Goal: Obtain resource: Download file/media

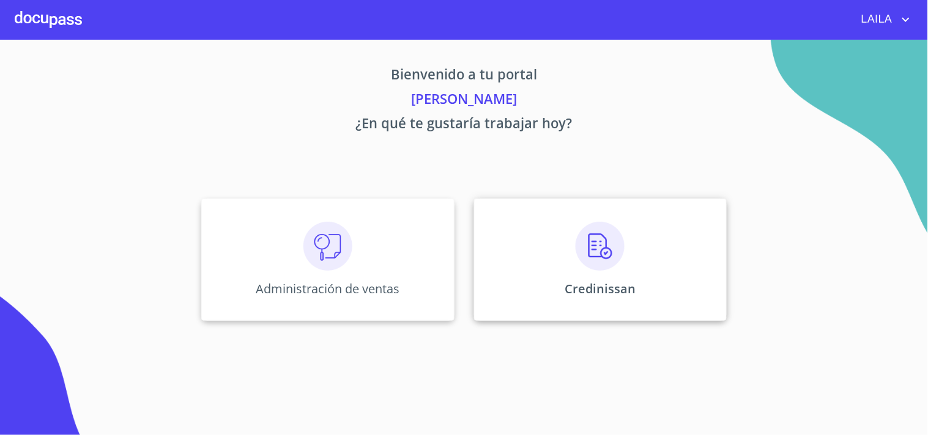
click at [566, 276] on div "Credinissan" at bounding box center [600, 260] width 253 height 122
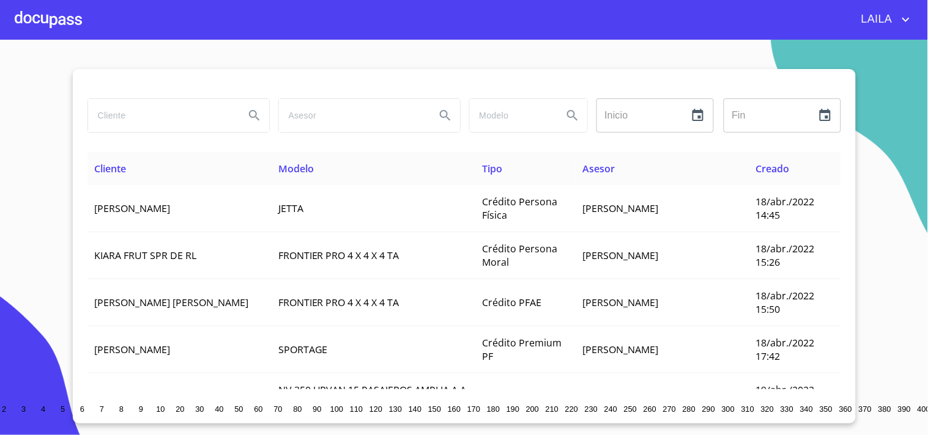
click at [163, 120] on input "search" at bounding box center [161, 115] width 147 height 33
type input "t"
type input "[PERSON_NAME] DE [PERSON_NAME]"
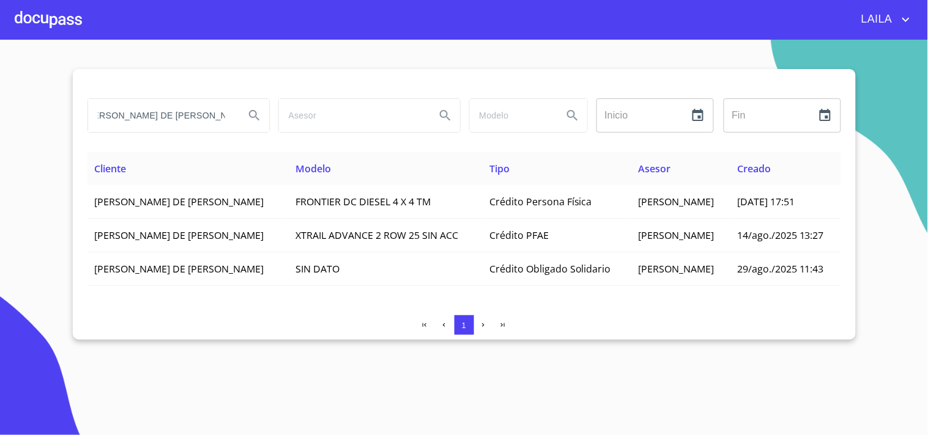
scroll to position [0, 0]
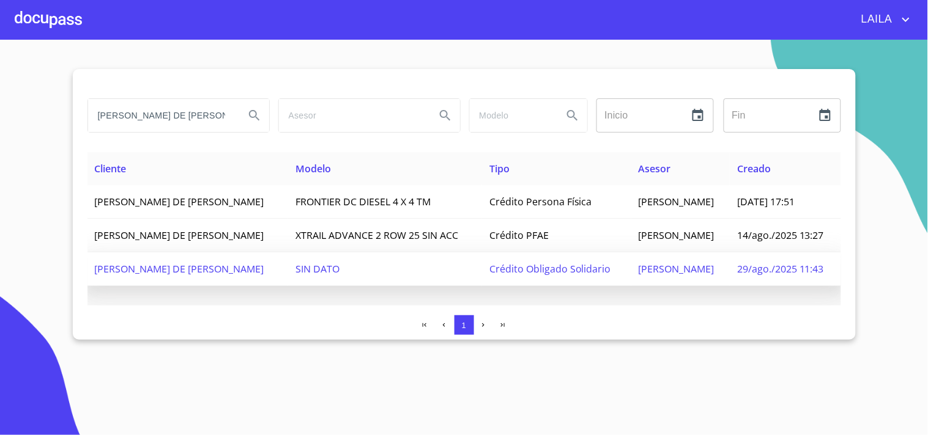
click at [204, 257] on td "[PERSON_NAME] DE [PERSON_NAME]" at bounding box center [187, 270] width 201 height 34
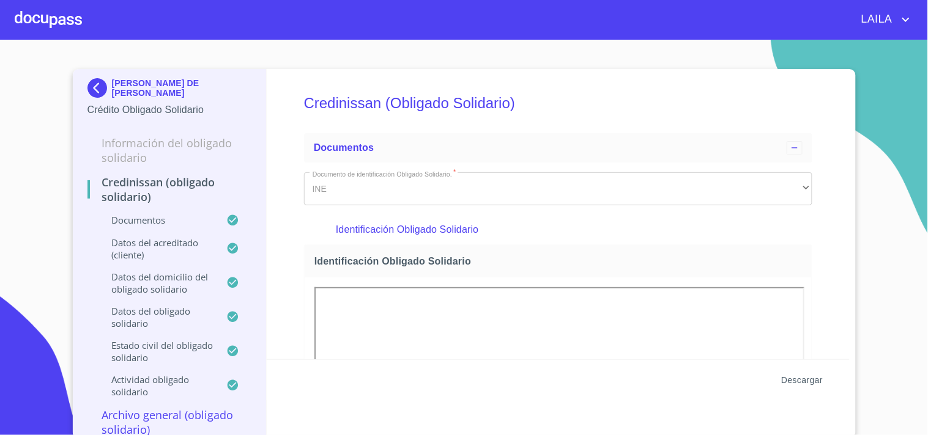
click at [798, 380] on span "Descargar" at bounding box center [802, 380] width 42 height 15
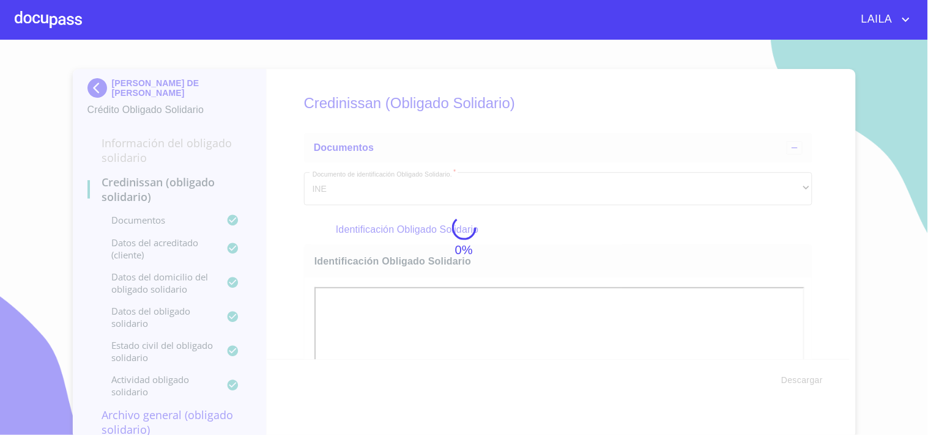
scroll to position [3, 0]
